Goal: Task Accomplishment & Management: Manage account settings

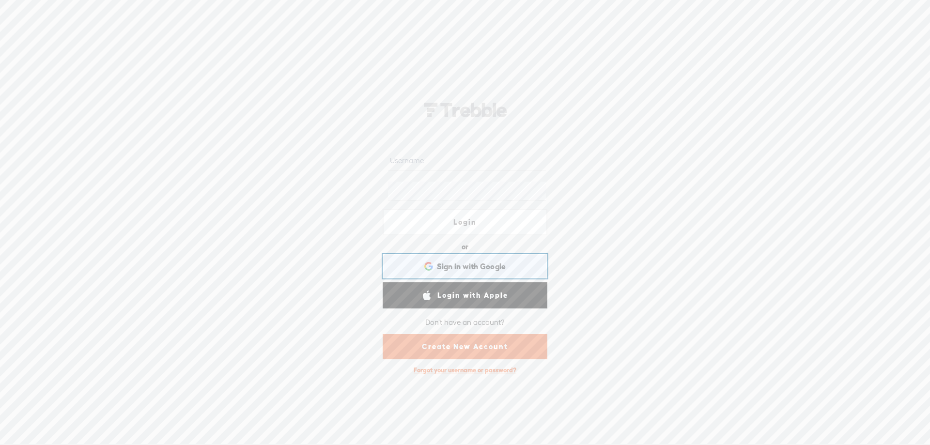
click at [460, 263] on span "Sign in with Google" at bounding box center [471, 267] width 69 height 10
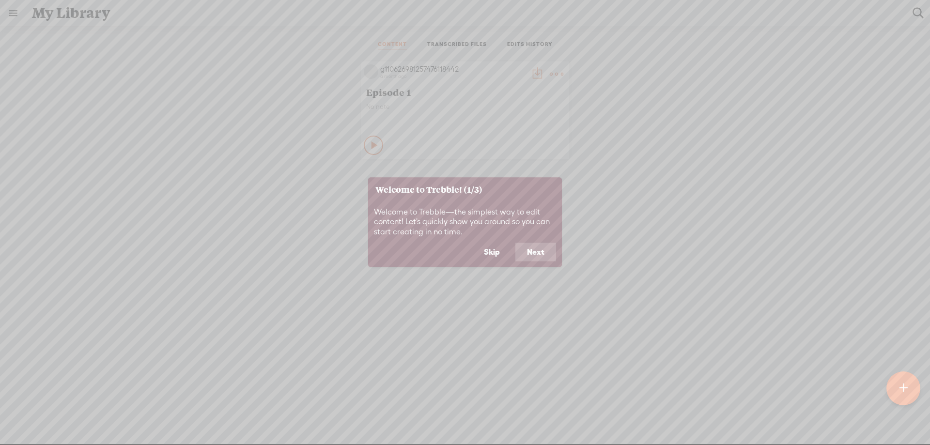
click at [527, 249] on button "Next" at bounding box center [536, 252] width 41 height 18
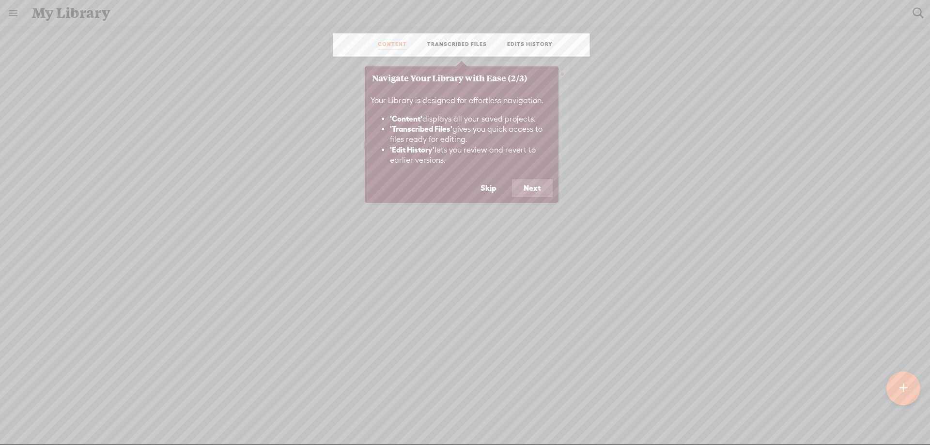
click at [524, 178] on div "Your Library is designed for effortless navigation. 'Content' displays all your…" at bounding box center [462, 134] width 194 height 89
click at [524, 184] on button "Next" at bounding box center [532, 188] width 41 height 18
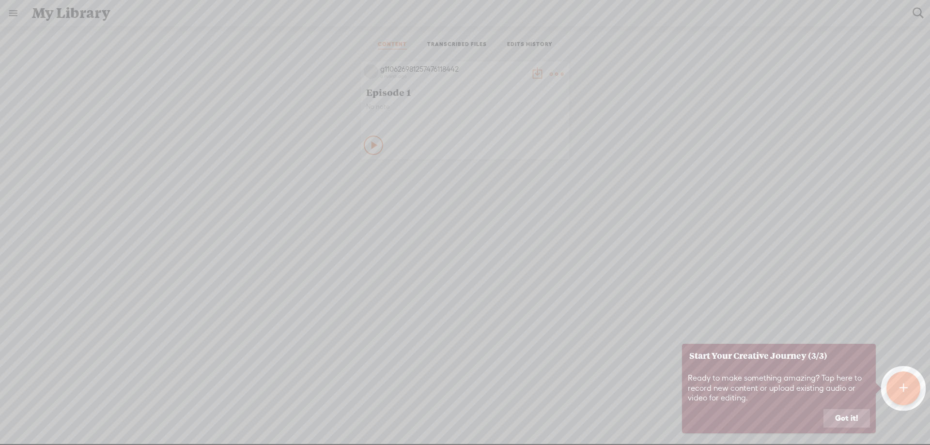
click at [838, 419] on button "Got it!" at bounding box center [847, 418] width 47 height 18
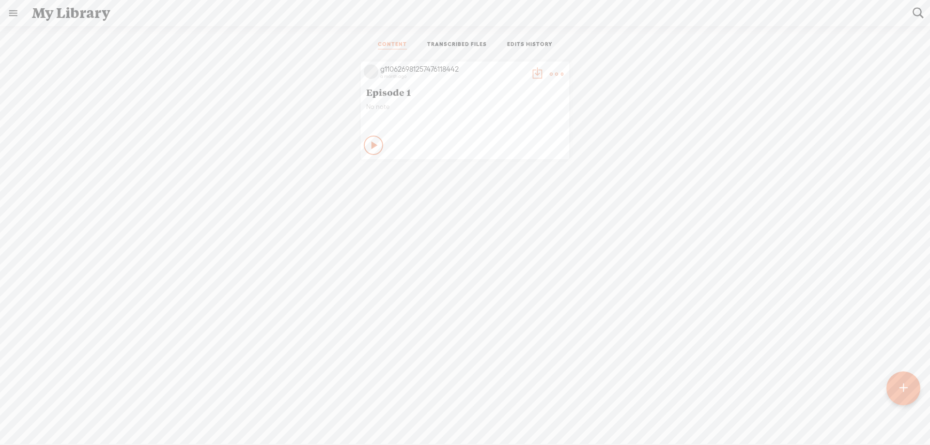
click at [551, 71] on t at bounding box center [557, 74] width 14 height 14
click at [269, 113] on div "g110626981257476118442 a month ago Episode 1 No note Play Content" at bounding box center [465, 111] width 916 height 108
click at [15, 11] on link at bounding box center [12, 12] width 25 height 25
click at [70, 29] on div "g110626981257476118442" at bounding box center [72, 32] width 55 height 10
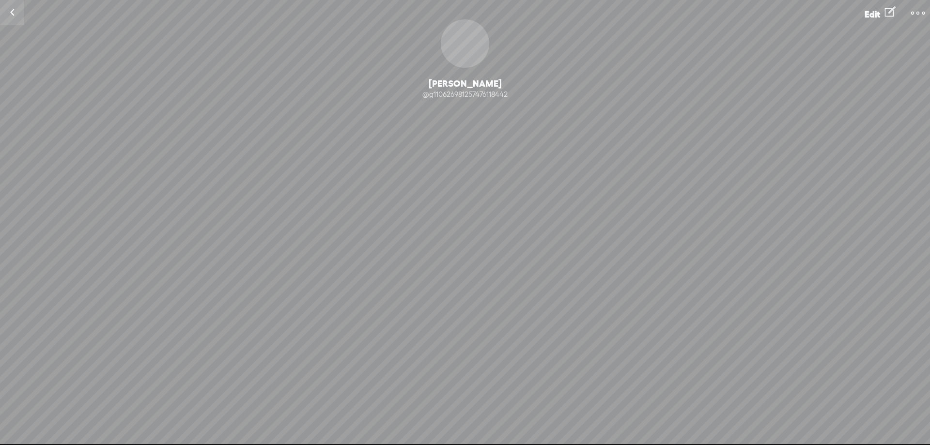
click at [917, 13] on t at bounding box center [918, 13] width 14 height 14
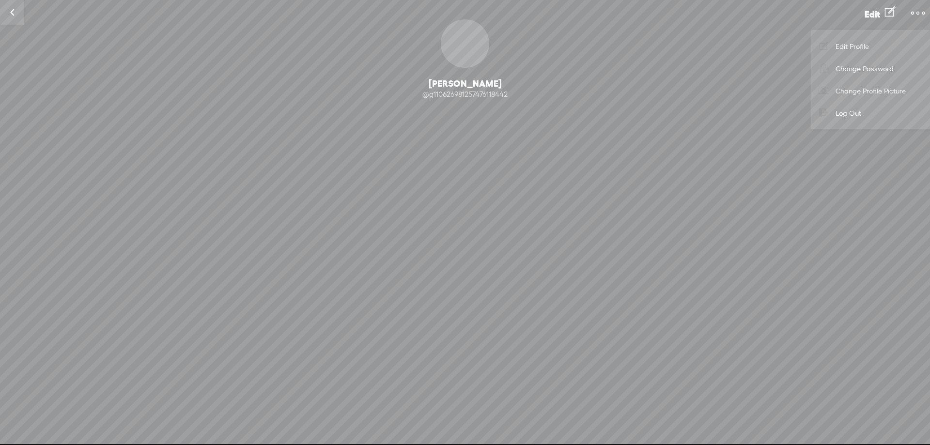
click at [862, 112] on link "Log Out" at bounding box center [870, 113] width 109 height 22
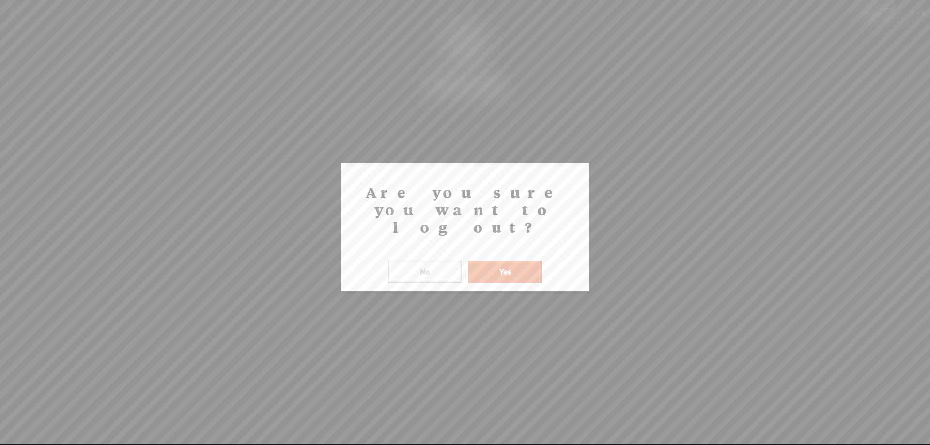
drag, startPoint x: 489, startPoint y: 251, endPoint x: 506, endPoint y: 228, distance: 28.8
click at [489, 261] on button "Yes" at bounding box center [506, 272] width 74 height 22
